Goal: Find contact information: Find contact information

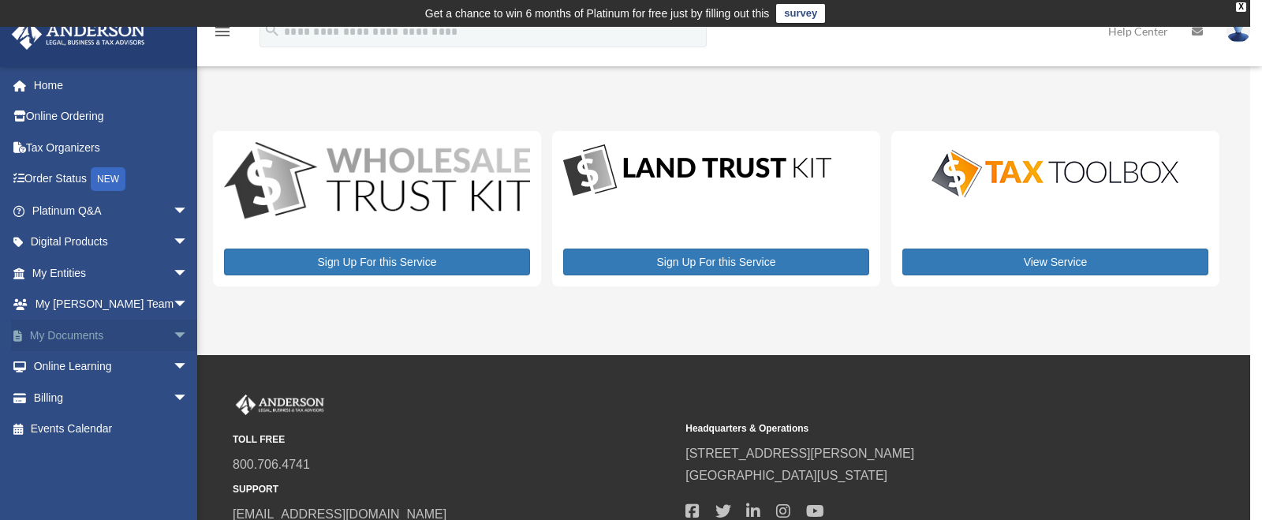
click at [76, 329] on link "My Documents arrow_drop_down" at bounding box center [111, 335] width 201 height 32
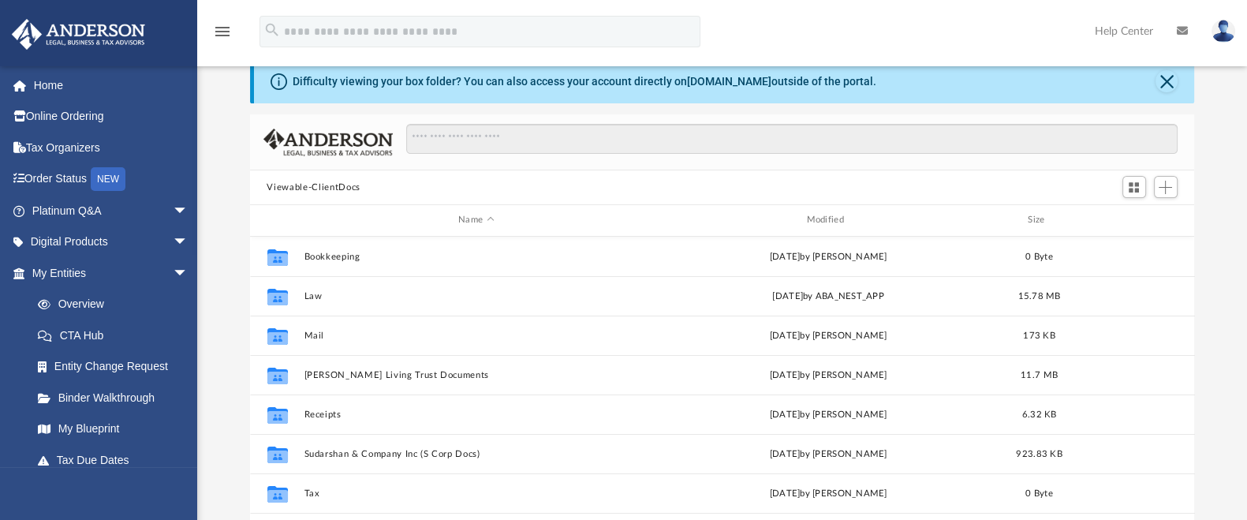
scroll to position [98, 0]
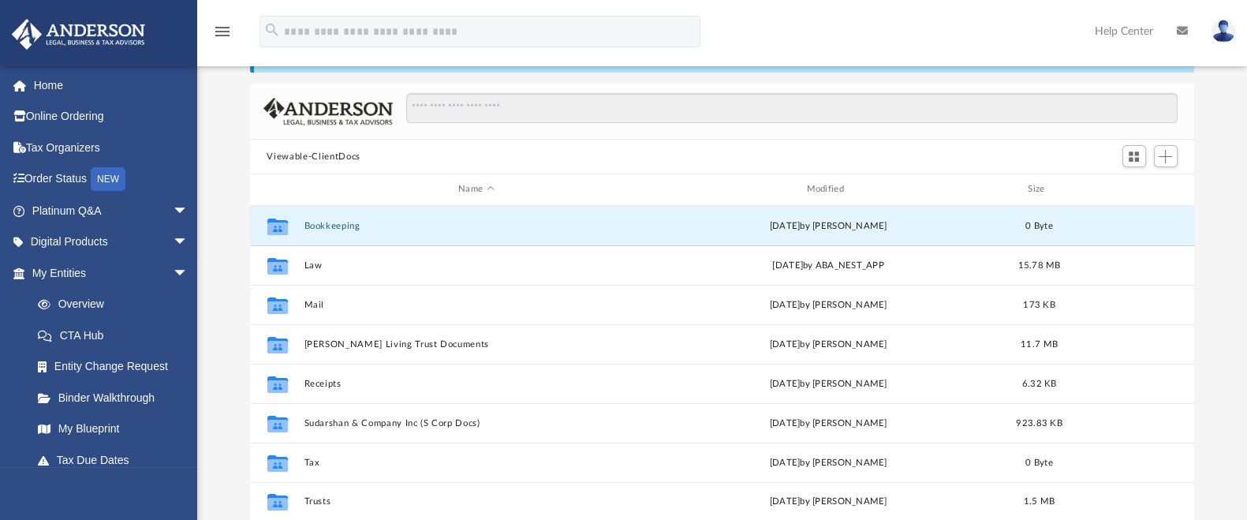
drag, startPoint x: 340, startPoint y: 223, endPoint x: 527, endPoint y: 134, distance: 207.0
click at [527, 134] on div "Viewable-ClientDocs Name Modified Size Collaborated Folder Bookkeeping [DATE] b…" at bounding box center [722, 308] width 945 height 449
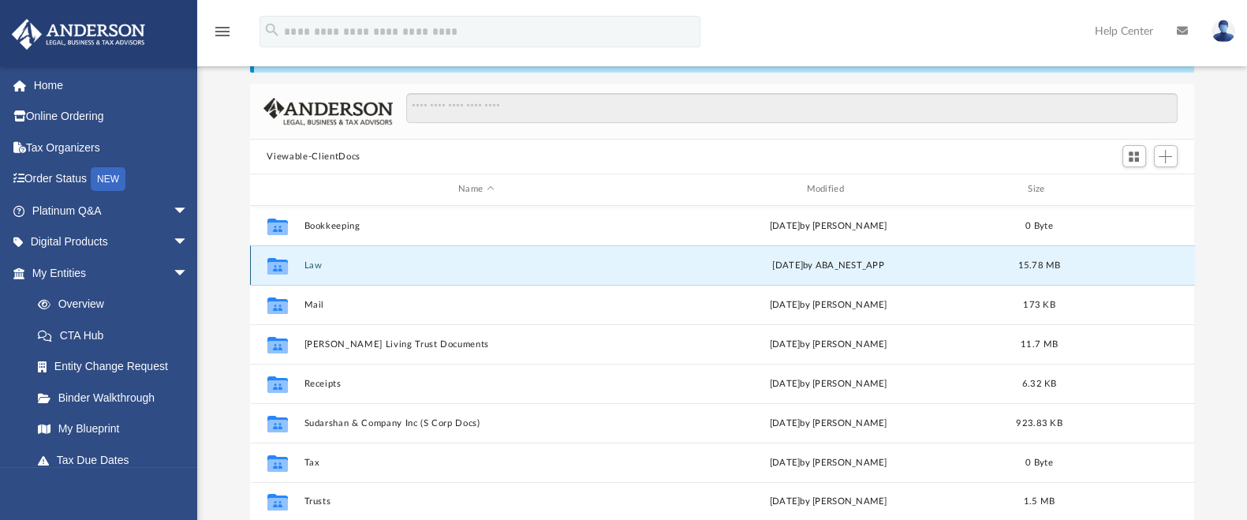
click at [319, 262] on button "Law" at bounding box center [476, 265] width 345 height 10
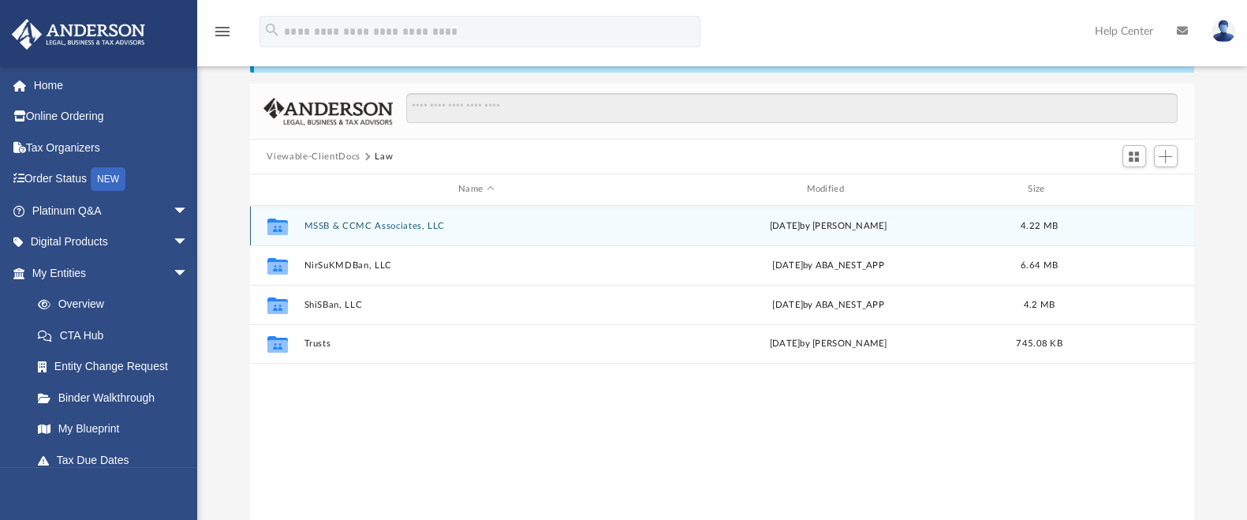
click at [394, 222] on button "MSSB & CCMC Associates, LLC" at bounding box center [476, 226] width 345 height 10
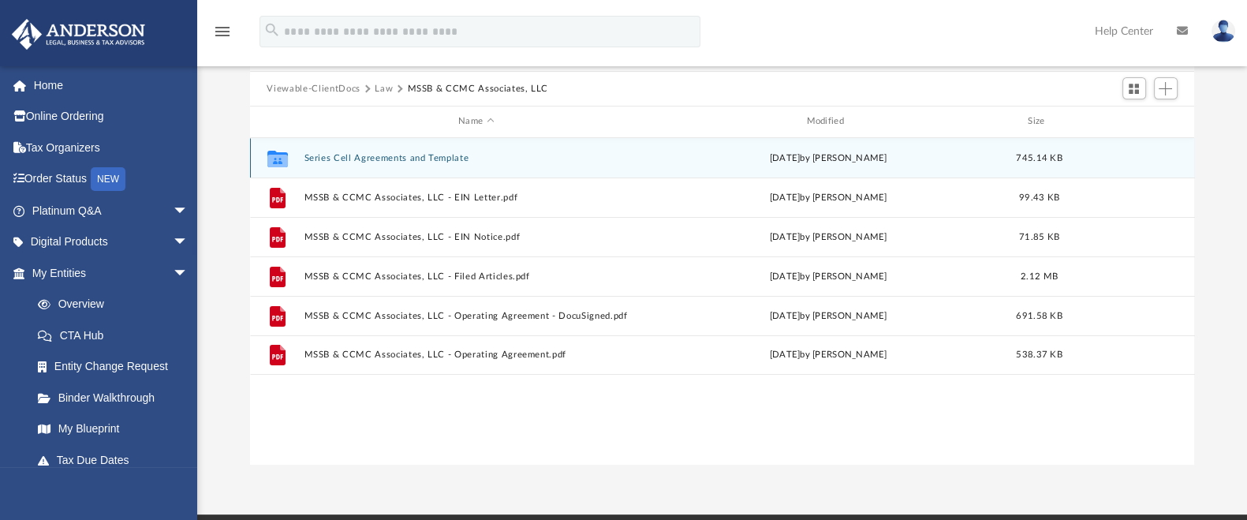
scroll to position [196, 0]
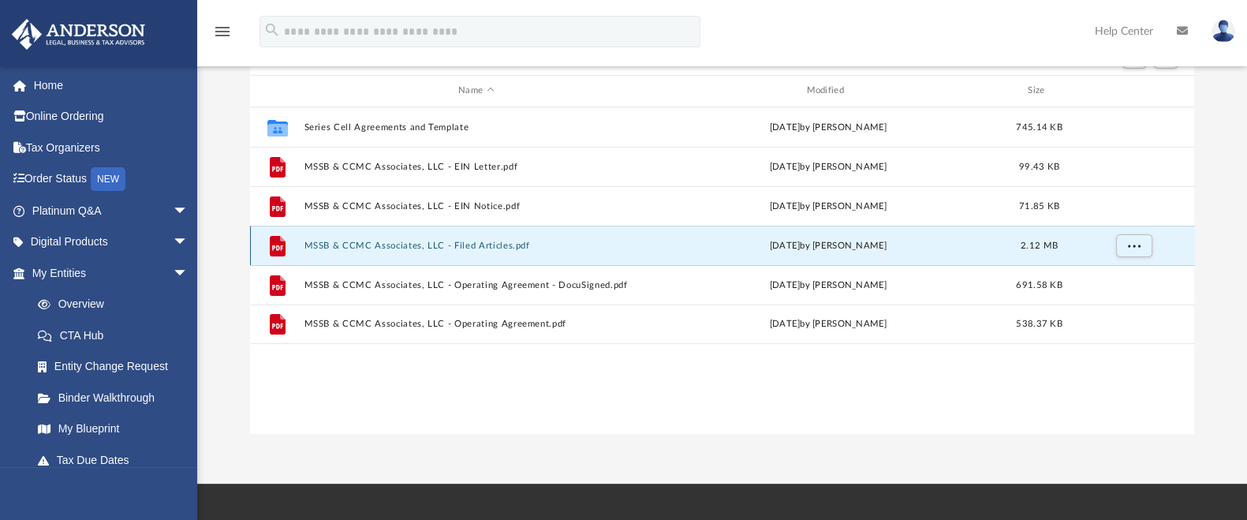
click at [520, 242] on button "MSSB & CCMC Associates, LLC - Filed Articles.pdf" at bounding box center [476, 246] width 345 height 10
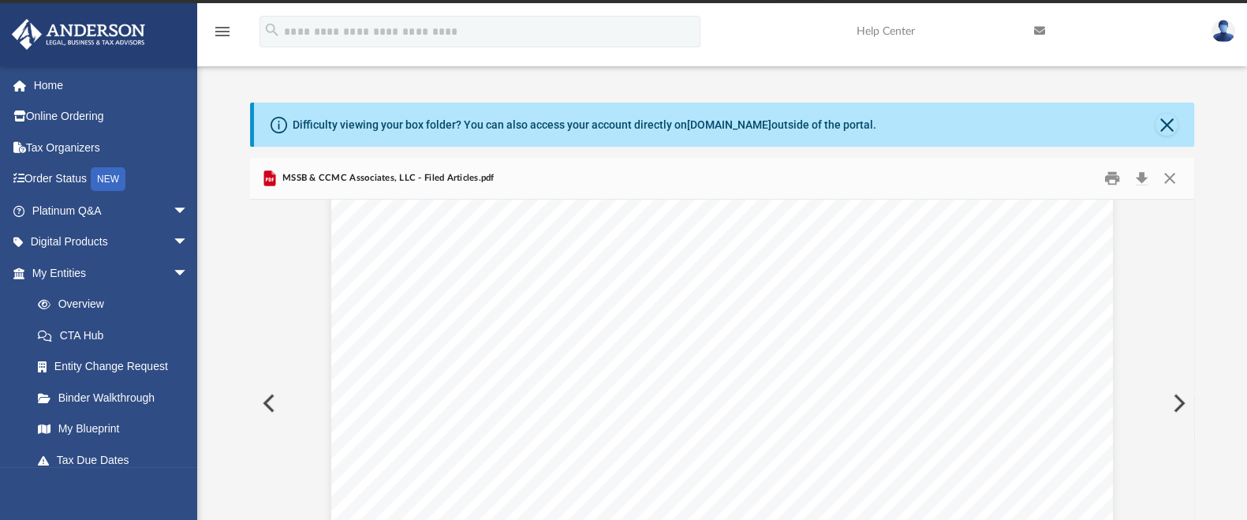
scroll to position [0, 0]
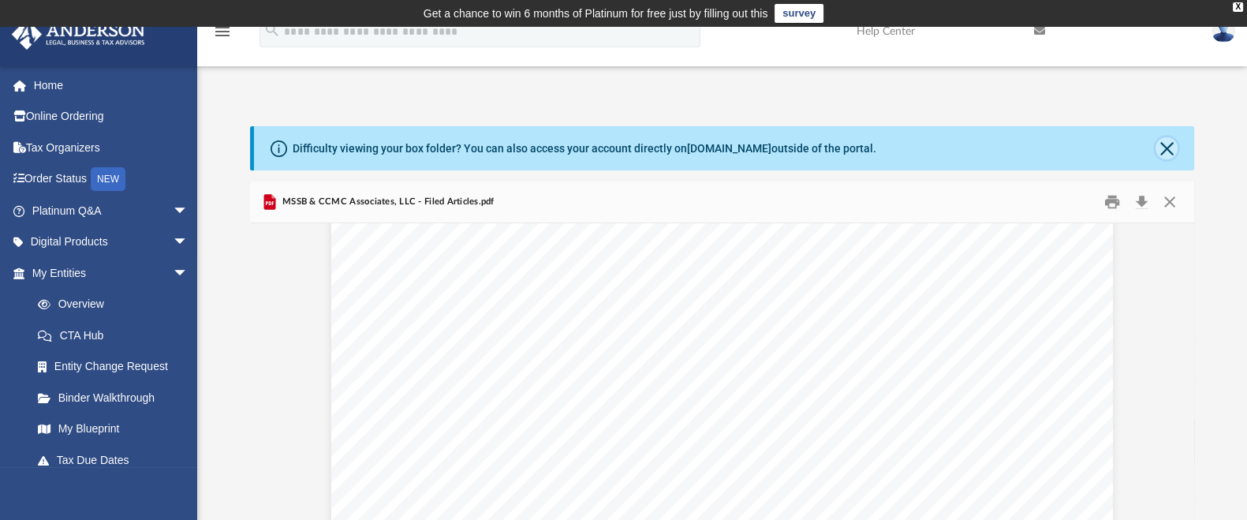
click at [1165, 145] on button "Close" at bounding box center [1166, 148] width 22 height 22
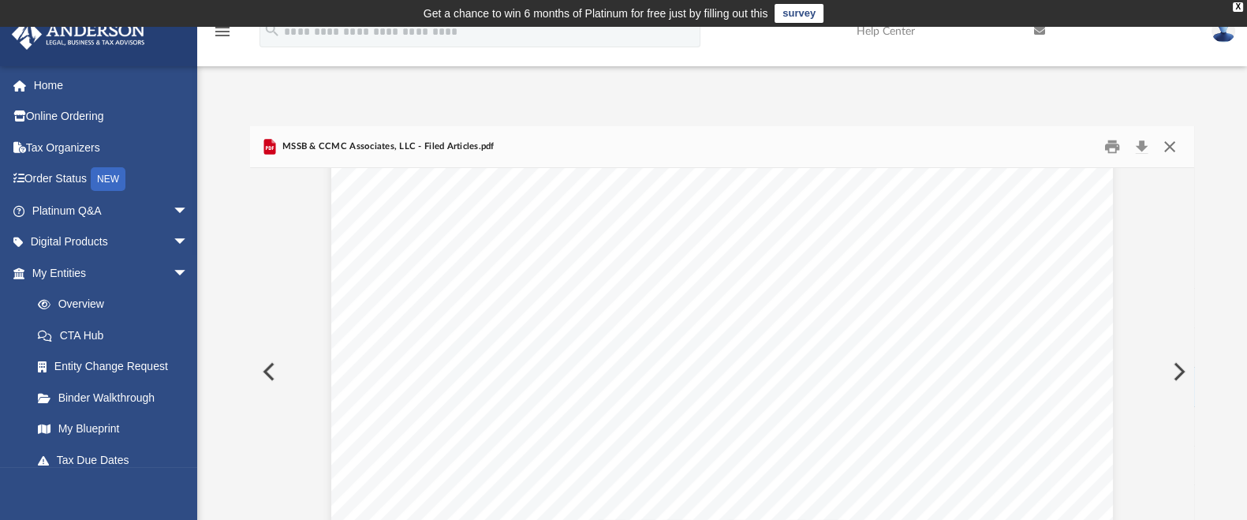
click at [1173, 140] on button "Close" at bounding box center [1169, 147] width 28 height 24
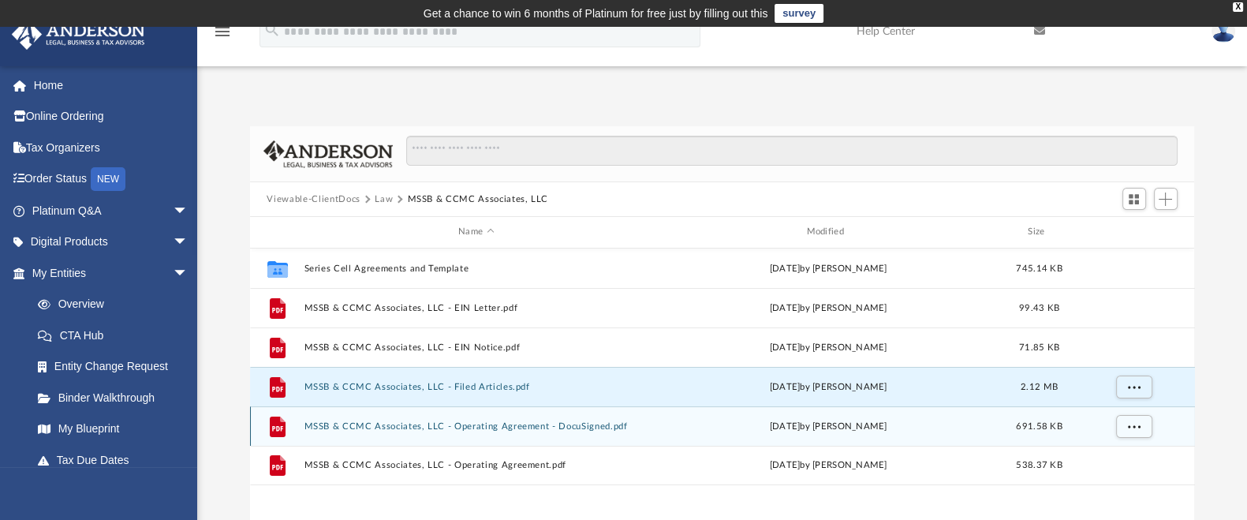
click at [539, 427] on button "MSSB & CCMC Associates, LLC - Operating Agreement - DocuSigned.pdf" at bounding box center [476, 426] width 345 height 10
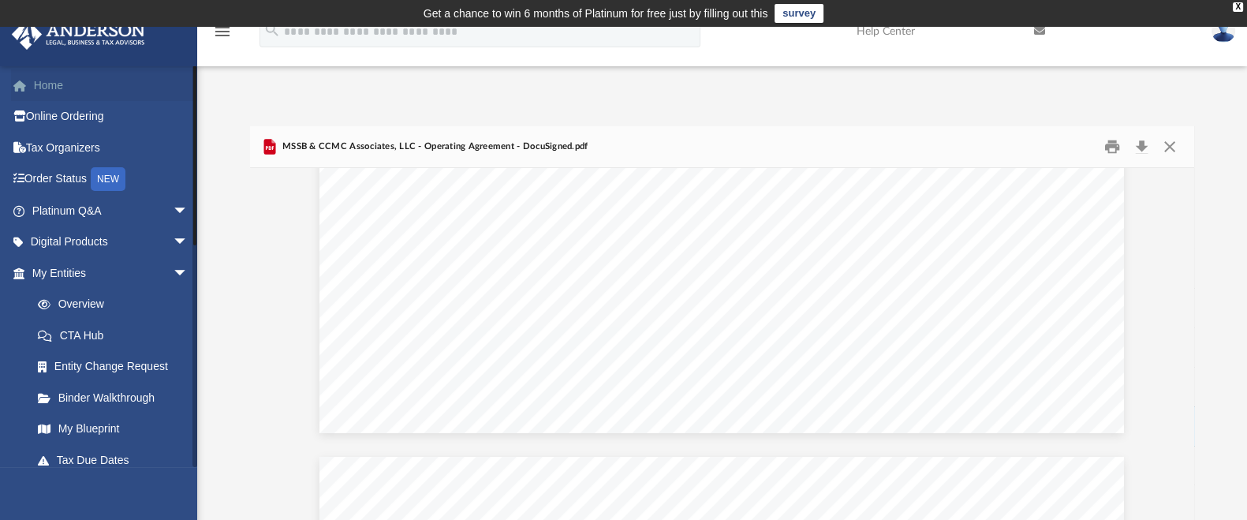
click at [45, 83] on link "Home" at bounding box center [111, 85] width 201 height 32
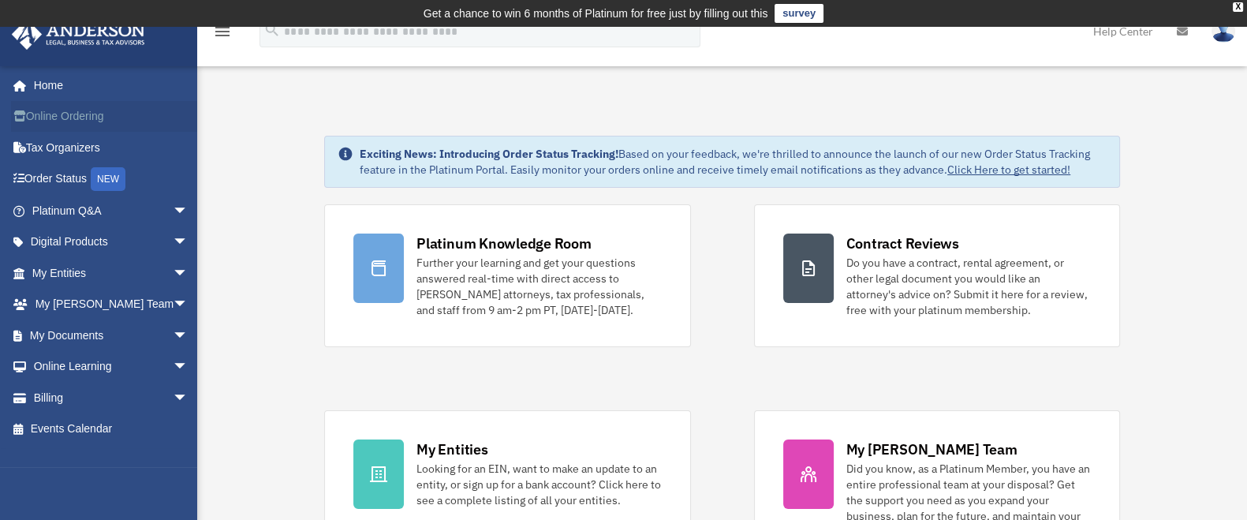
click at [64, 117] on link "Online Ordering" at bounding box center [111, 117] width 201 height 32
click at [173, 301] on span "arrow_drop_down" at bounding box center [189, 305] width 32 height 32
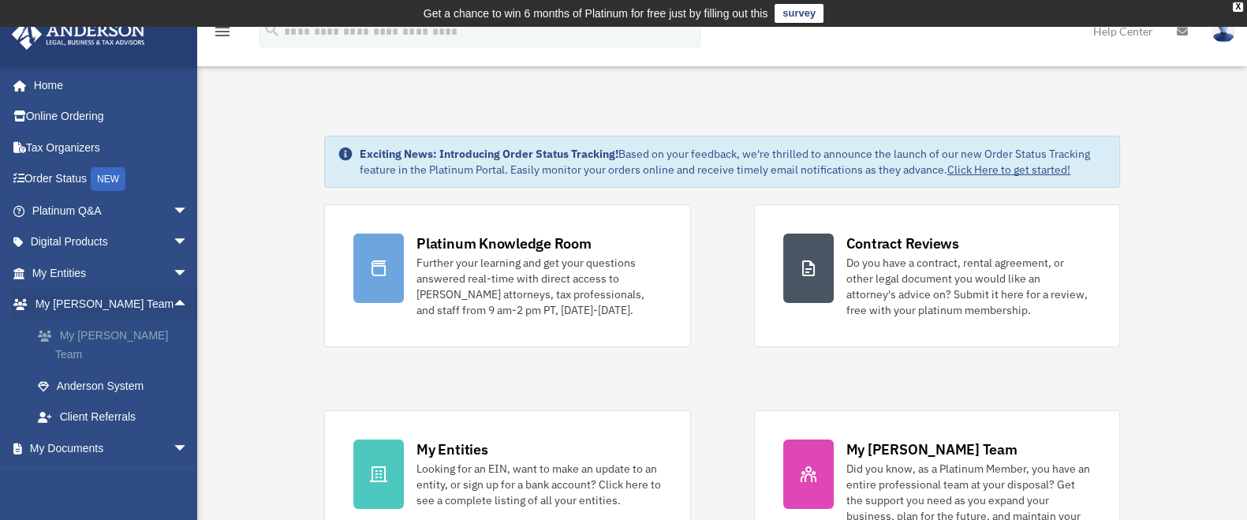
click at [121, 336] on link "My [PERSON_NAME] Team" at bounding box center [117, 344] width 190 height 50
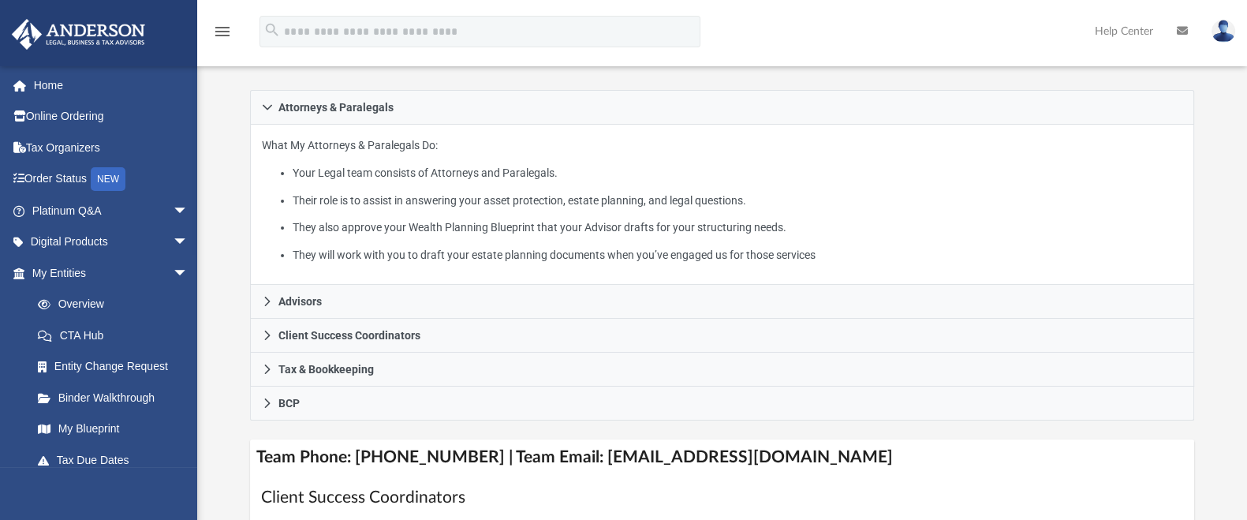
scroll to position [296, 0]
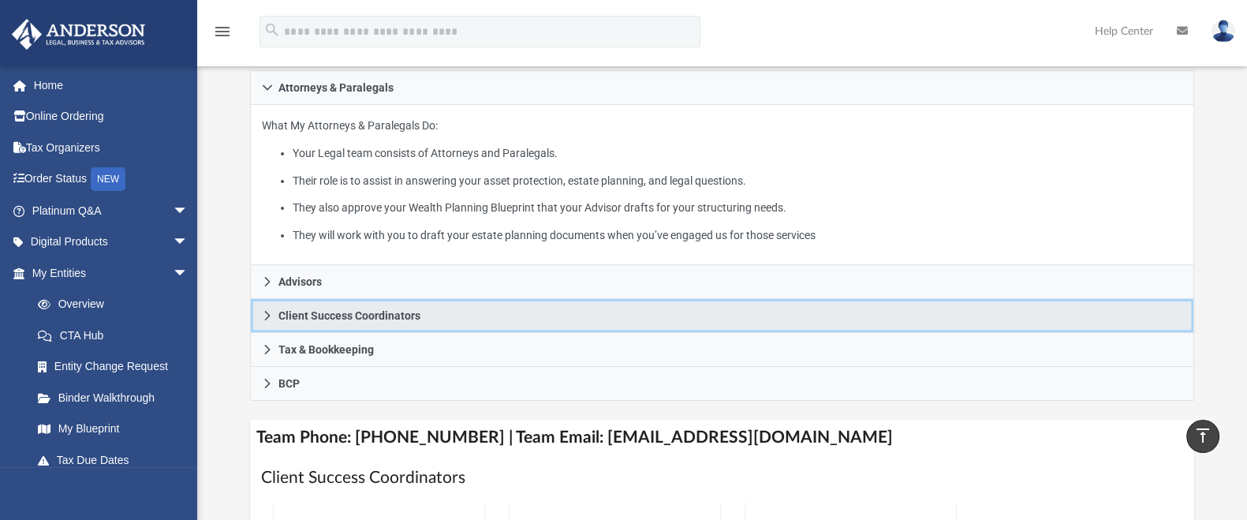
click at [267, 313] on icon at bounding box center [267, 315] width 6 height 9
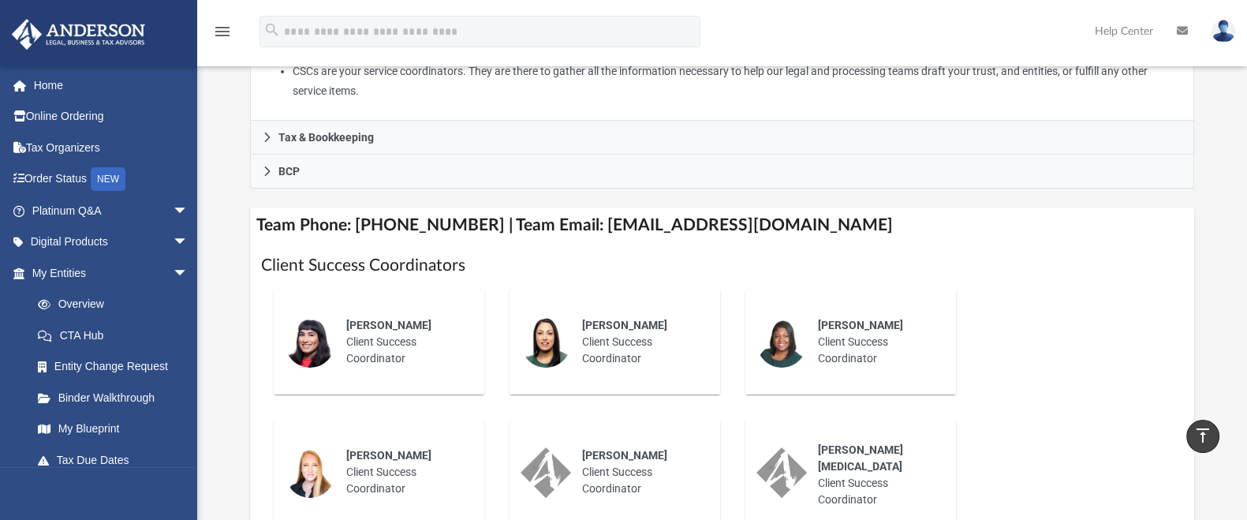
scroll to position [493, 0]
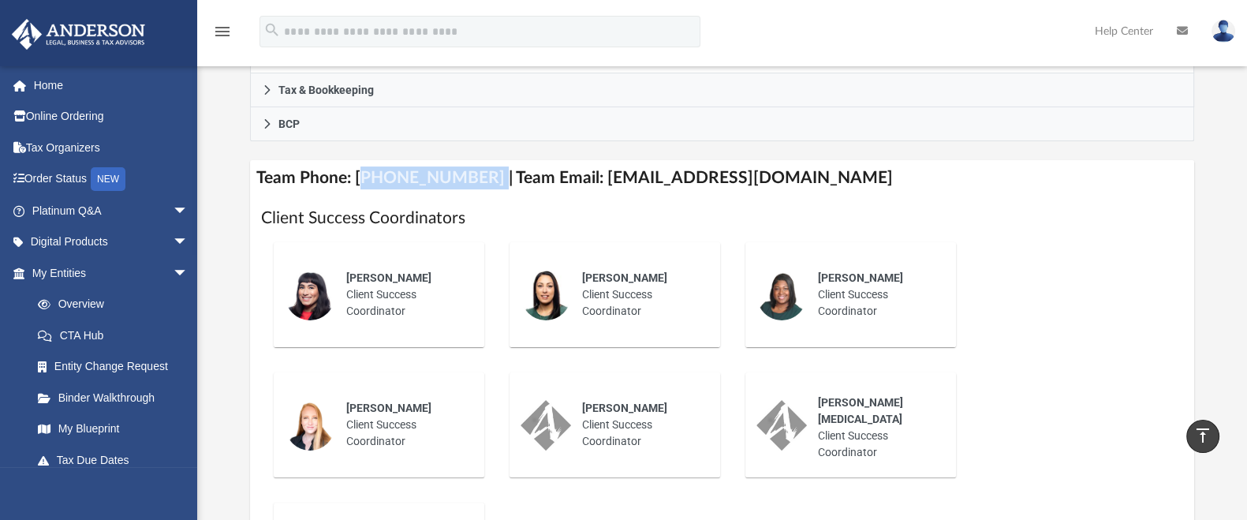
drag, startPoint x: 357, startPoint y: 177, endPoint x: 472, endPoint y: 170, distance: 114.6
click at [472, 170] on h4 "Team Phone: (725) 208-3130 | Team Email: myteam@andersonadvisors.com" at bounding box center [722, 177] width 945 height 35
click at [450, 222] on h1 "Client Success Coordinators" at bounding box center [722, 218] width 923 height 23
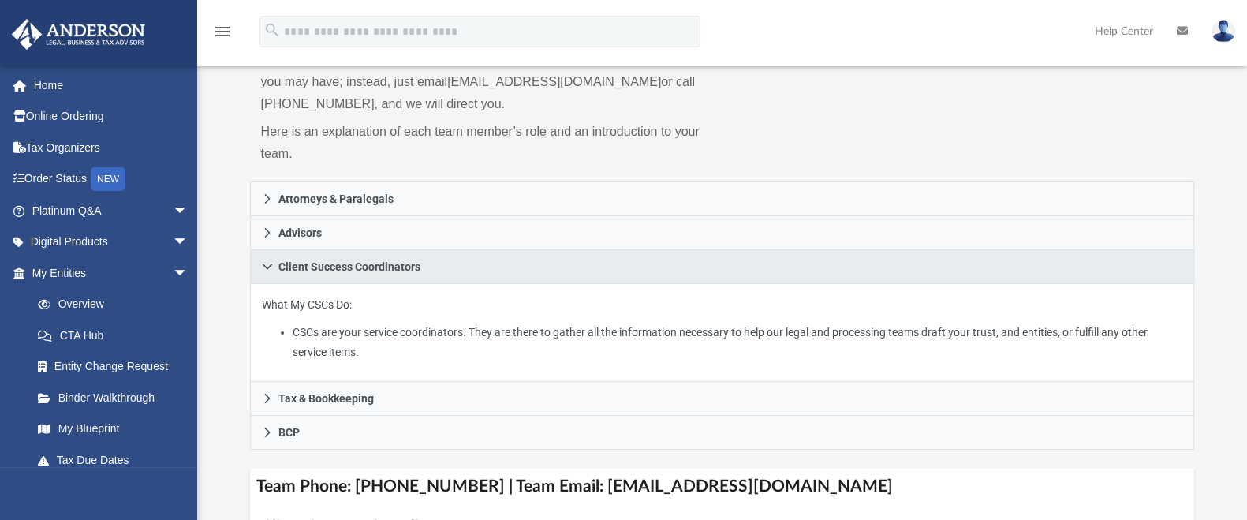
scroll to position [196, 0]
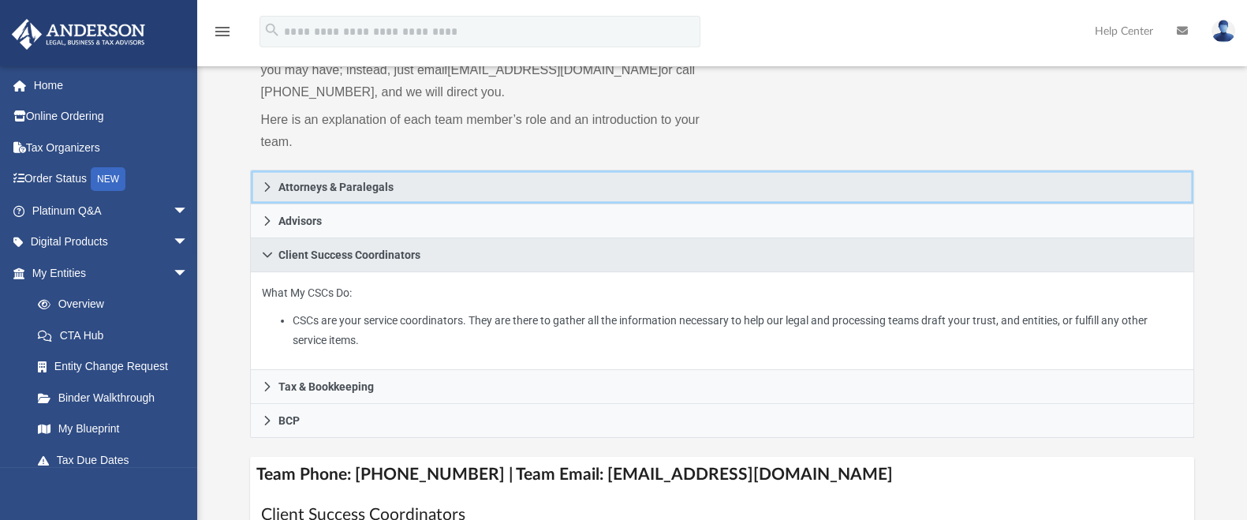
click at [267, 181] on icon at bounding box center [267, 186] width 11 height 11
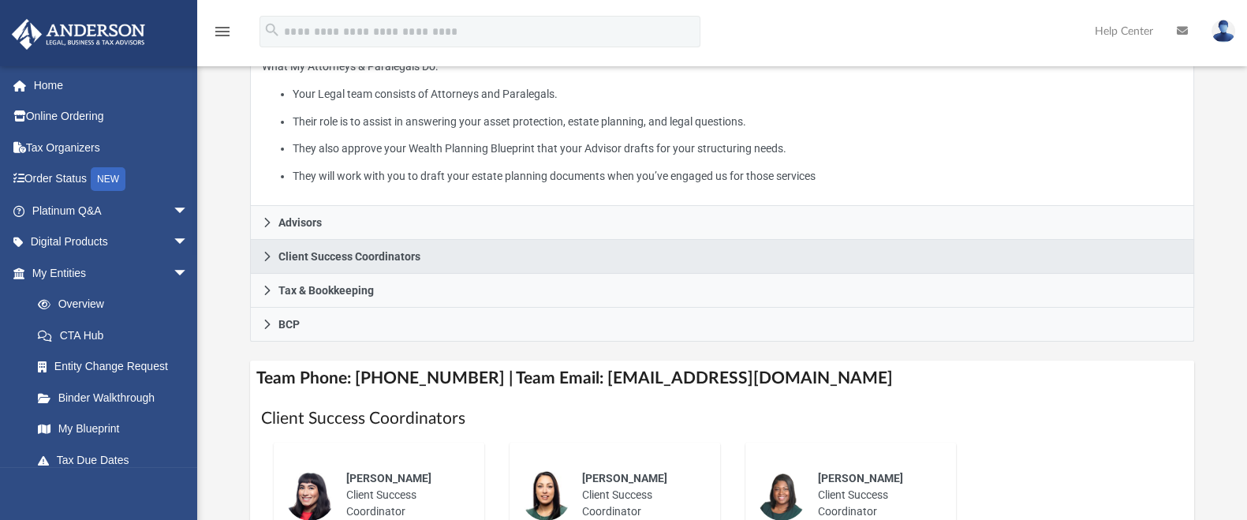
scroll to position [393, 0]
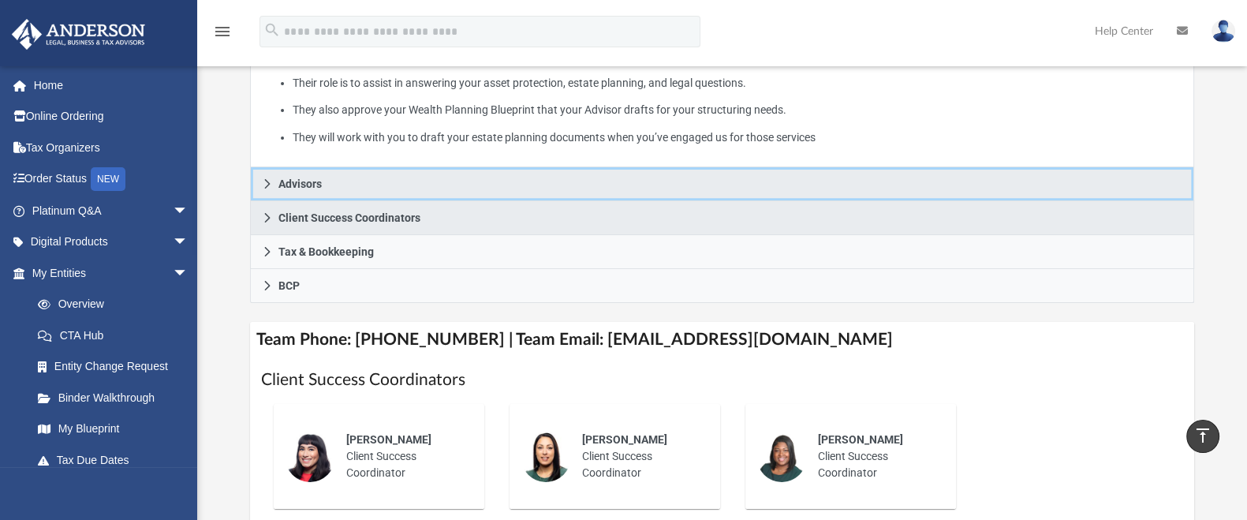
click at [267, 185] on icon at bounding box center [267, 183] width 11 height 11
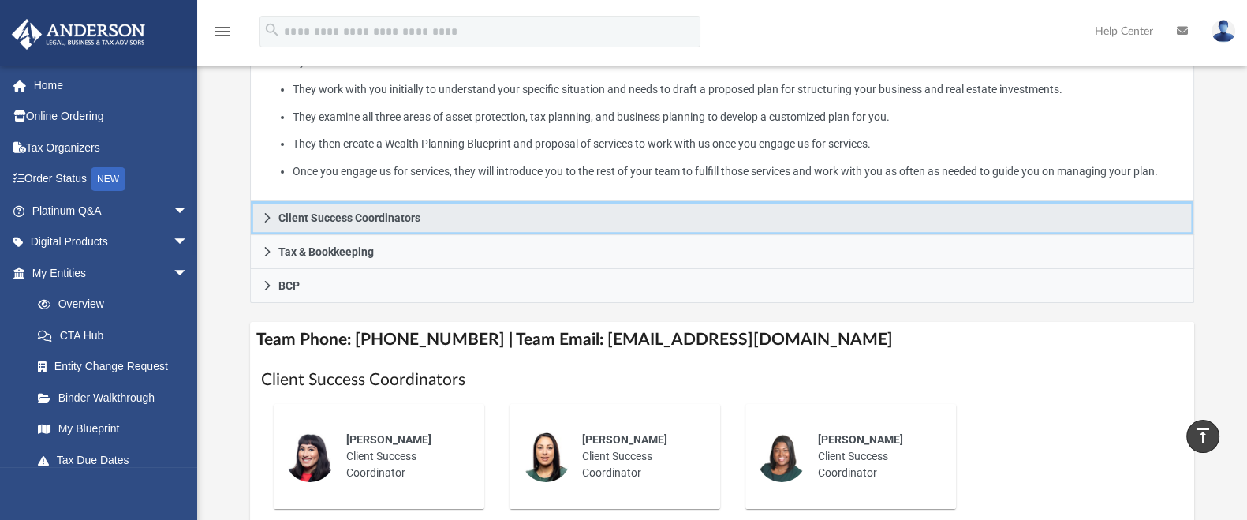
click at [266, 218] on icon at bounding box center [267, 217] width 6 height 9
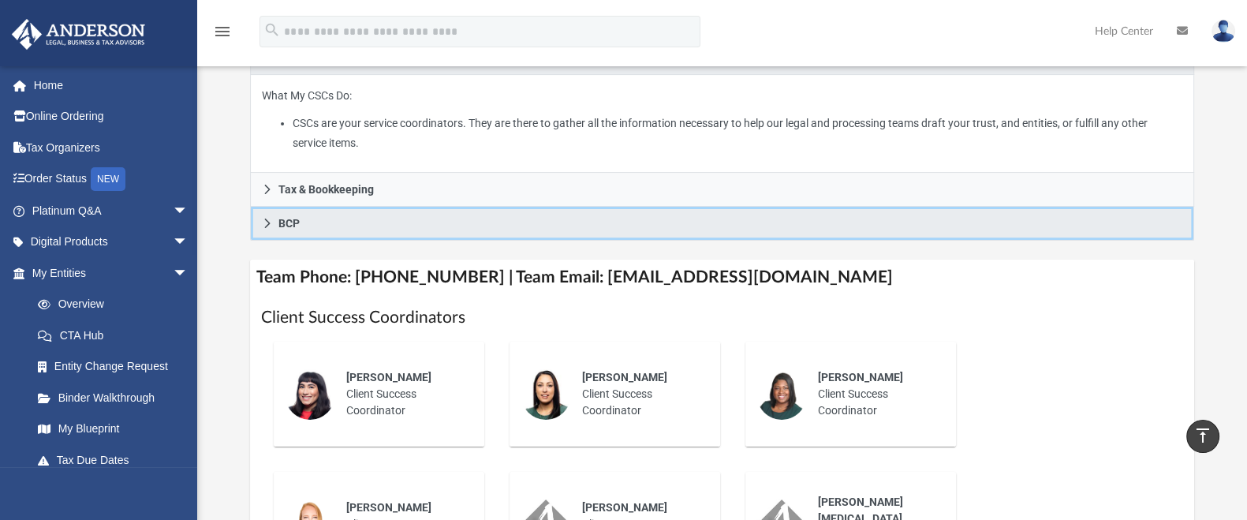
click at [262, 222] on icon at bounding box center [267, 223] width 11 height 11
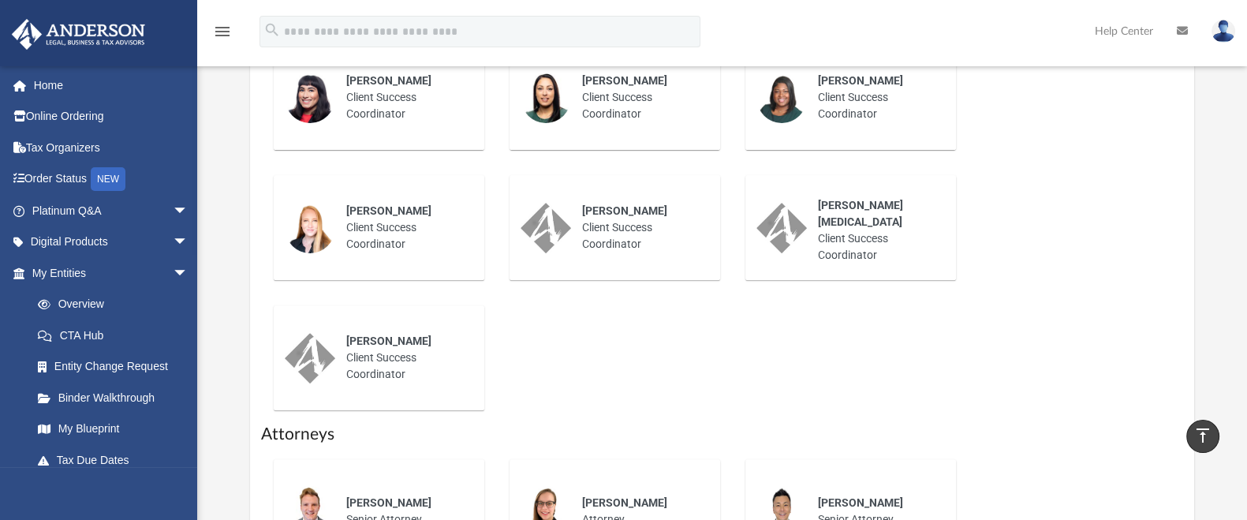
scroll to position [887, 0]
